Goal: Check status

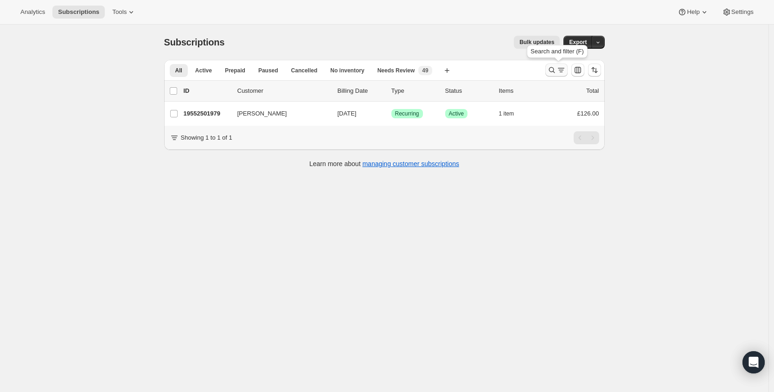
click at [550, 72] on icon "Search and filter results" at bounding box center [552, 69] width 9 height 9
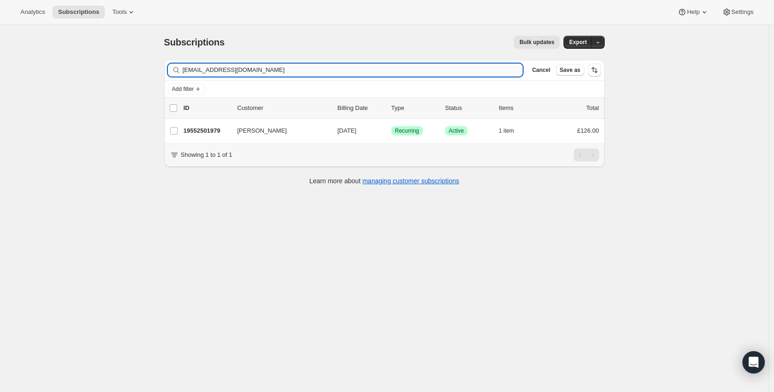
click at [366, 76] on input "[EMAIL_ADDRESS][DOMAIN_NAME]" at bounding box center [353, 70] width 341 height 13
type input "[EMAIL_ADDRESS][DOMAIN_NAME]"
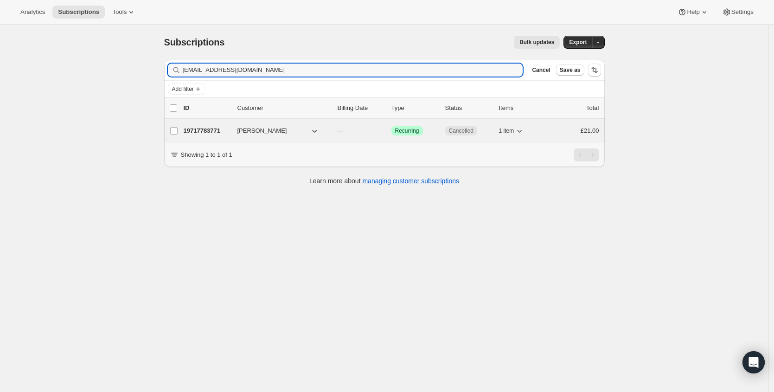
click at [207, 129] on p "19717783771" at bounding box center [207, 130] width 46 height 9
